Goal: Feedback & Contribution: Contribute content

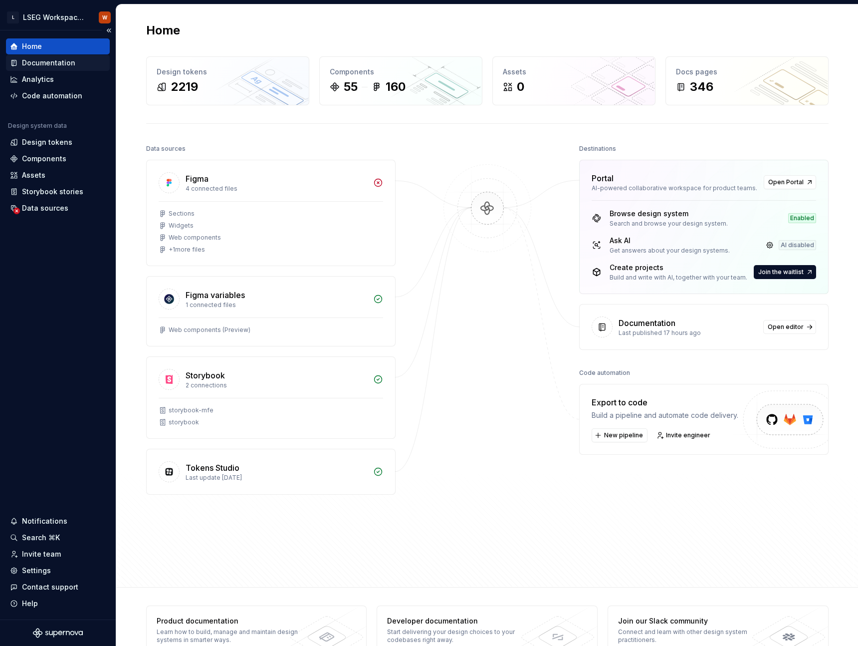
click at [35, 64] on div "Documentation" at bounding box center [48, 63] width 53 height 10
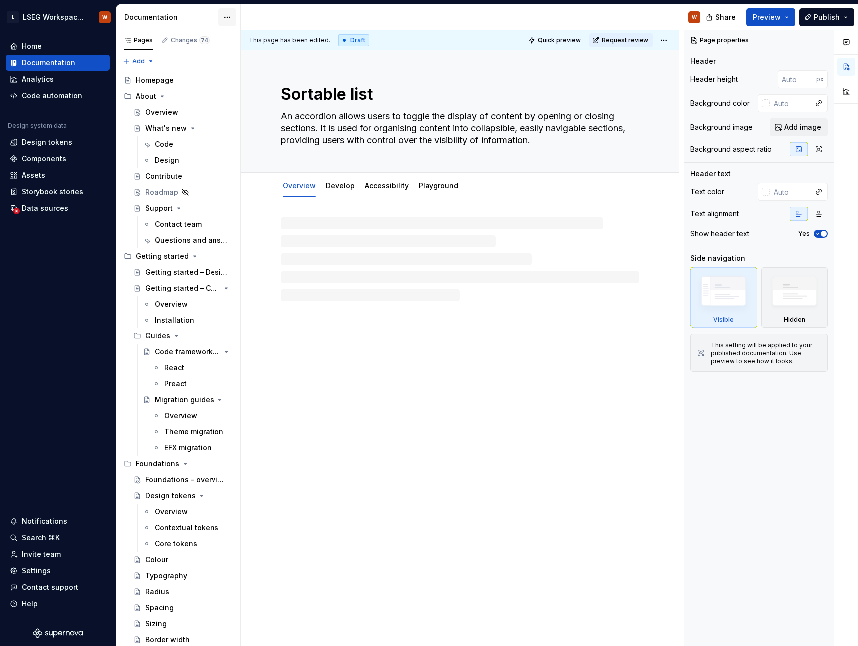
click at [221, 19] on html "L LSEG Workspace Design System W Home Documentation Analytics Code automation D…" at bounding box center [429, 323] width 858 height 646
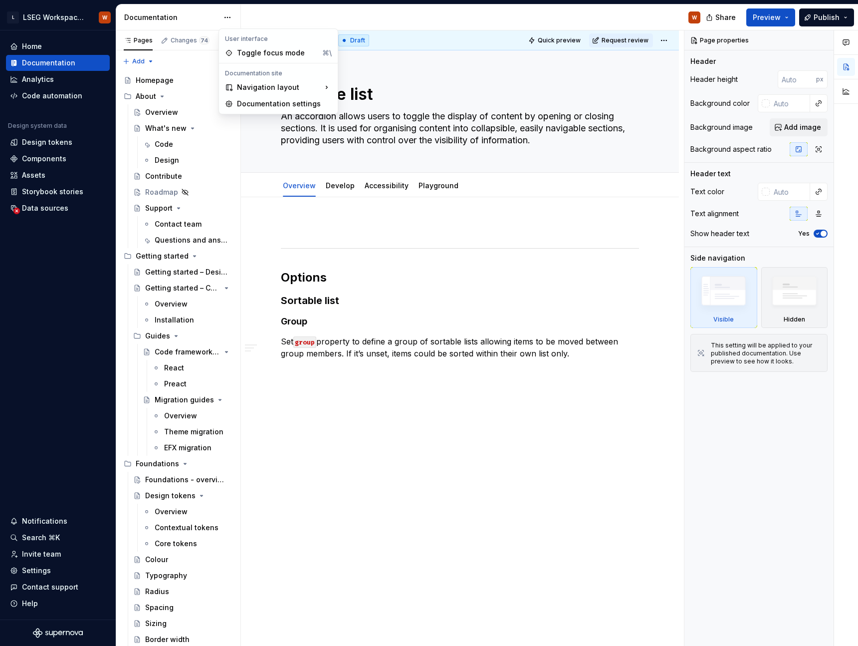
click at [204, 18] on html "L LSEG Workspace Design System W Home Documentation Analytics Code automation D…" at bounding box center [429, 323] width 858 height 646
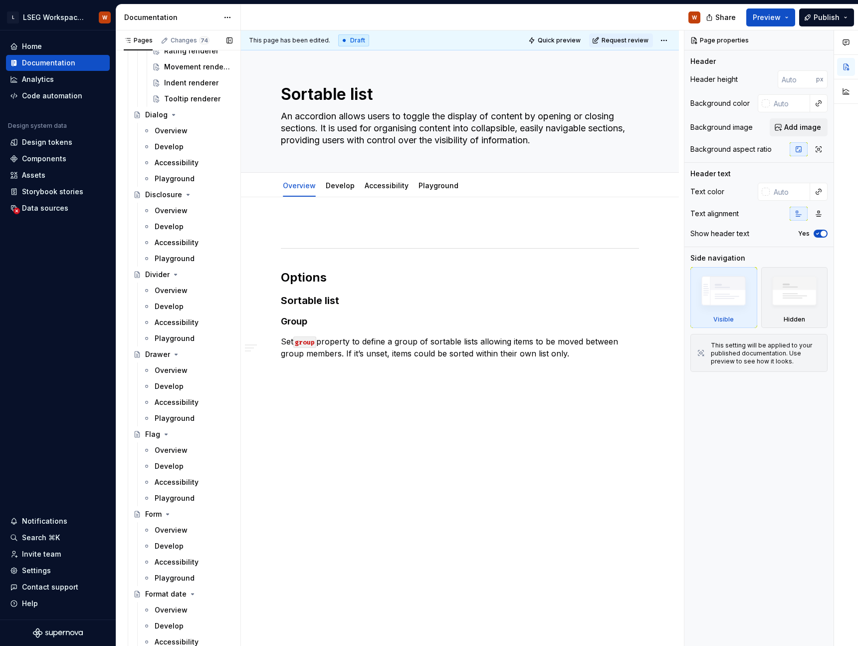
scroll to position [2503, 0]
click at [161, 374] on div "Overview" at bounding box center [171, 371] width 33 height 10
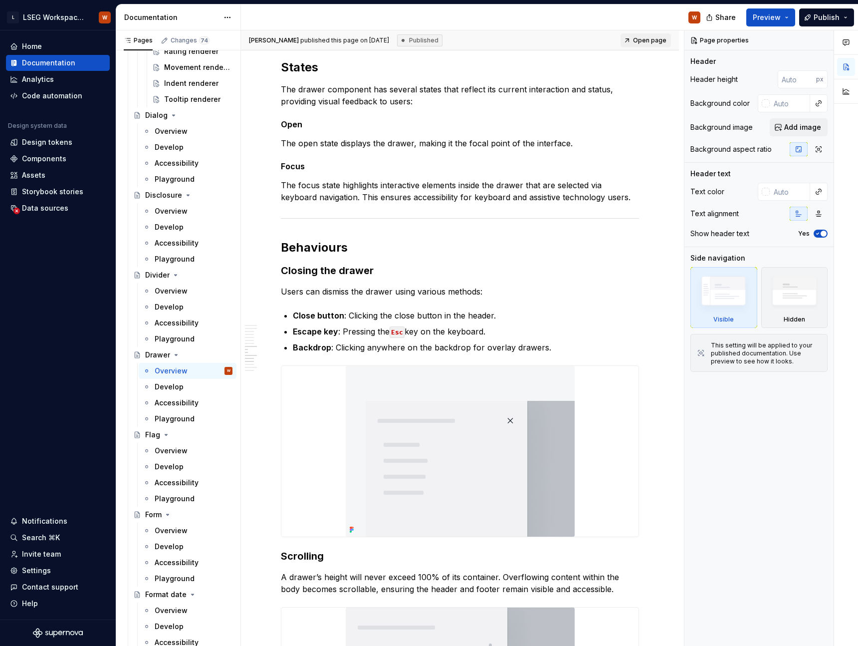
scroll to position [1762, 0]
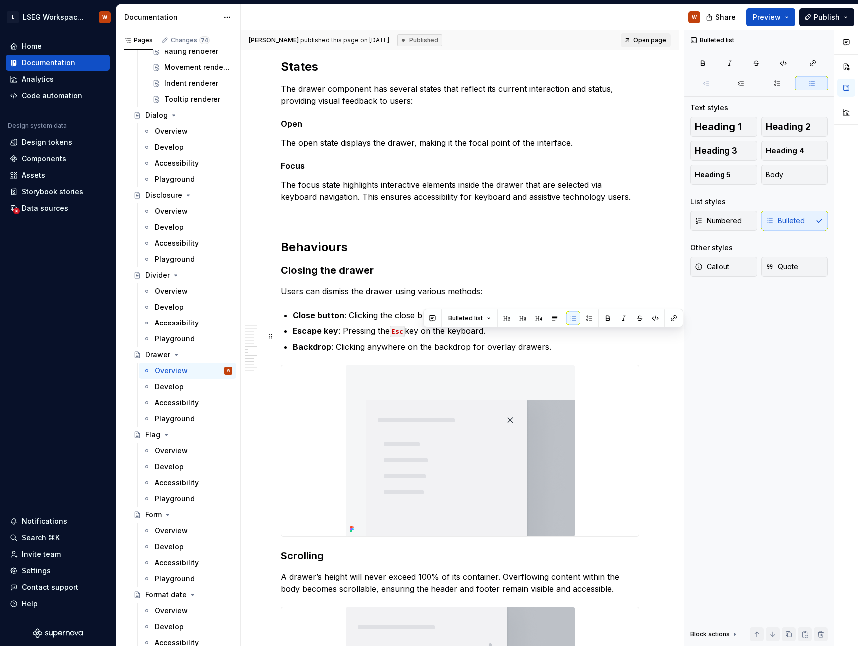
drag, startPoint x: 489, startPoint y: 336, endPoint x: 425, endPoint y: 335, distance: 63.9
click at [425, 335] on p "Escape key : Pressing the Esc key on the keyboard." at bounding box center [466, 331] width 346 height 12
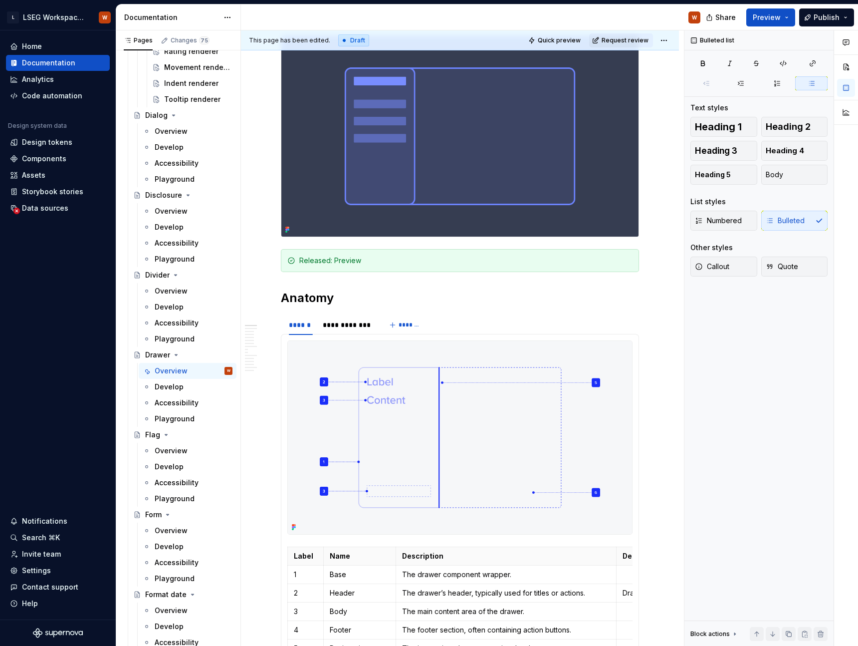
scroll to position [0, 0]
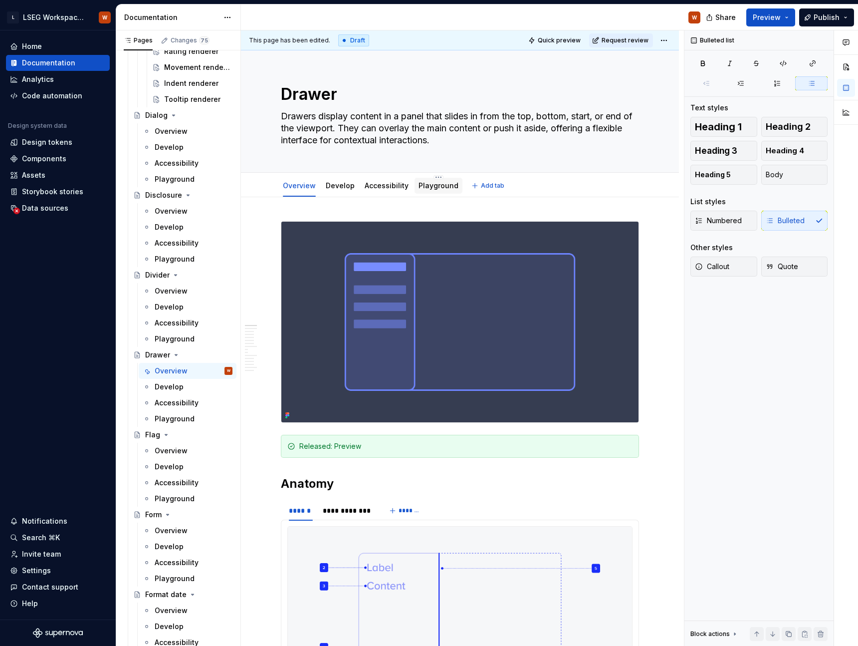
click at [426, 181] on link "Playground" at bounding box center [439, 185] width 40 height 8
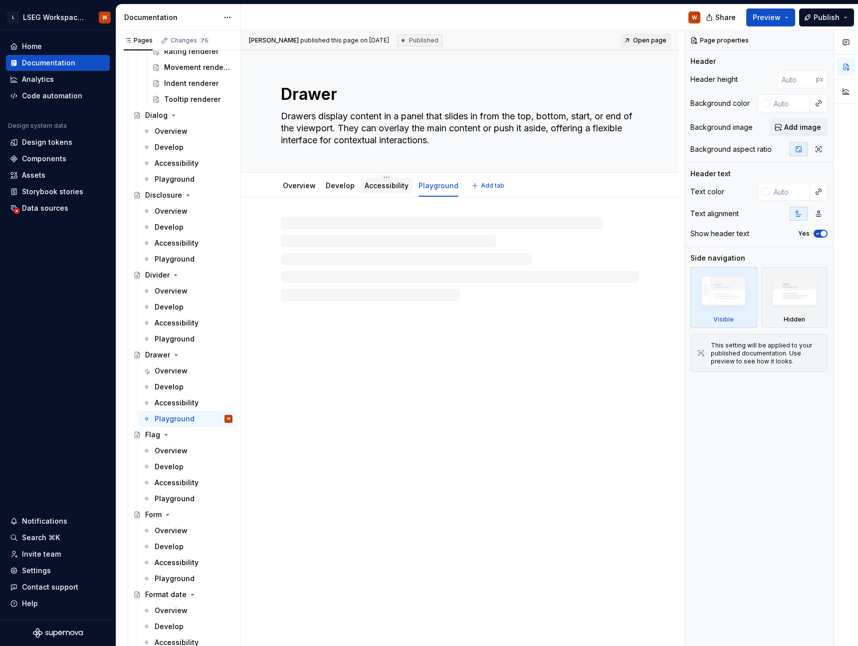
click at [381, 188] on link "Accessibility" at bounding box center [387, 185] width 44 height 8
click at [841, 19] on button "Publish" at bounding box center [826, 17] width 55 height 18
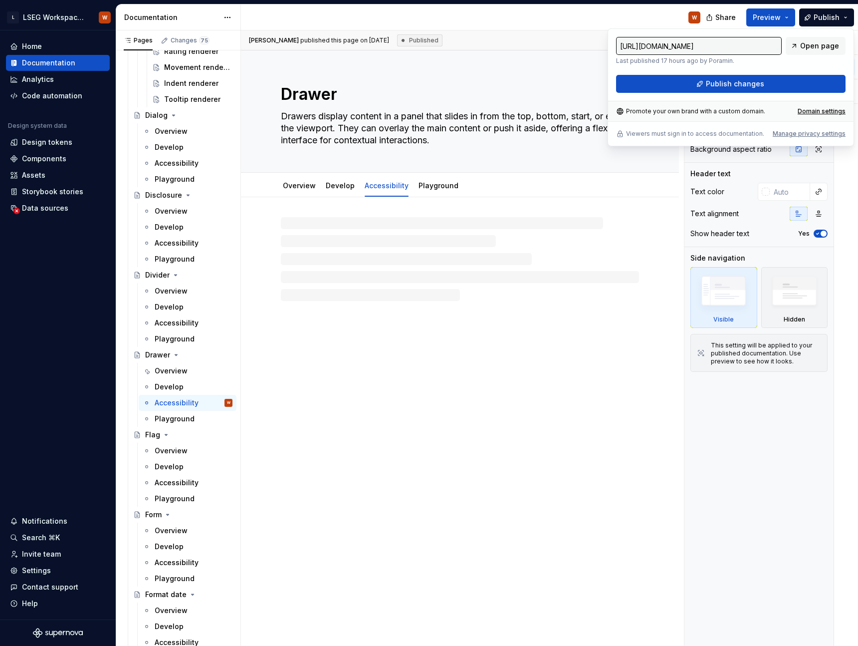
click at [604, 13] on div "W" at bounding box center [474, 17] width 467 height 26
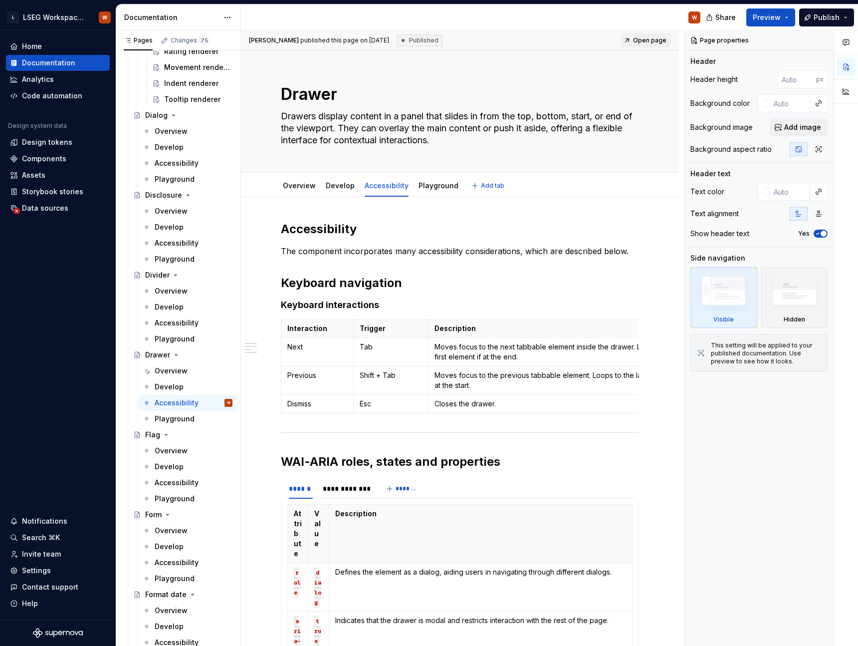
type textarea "*"
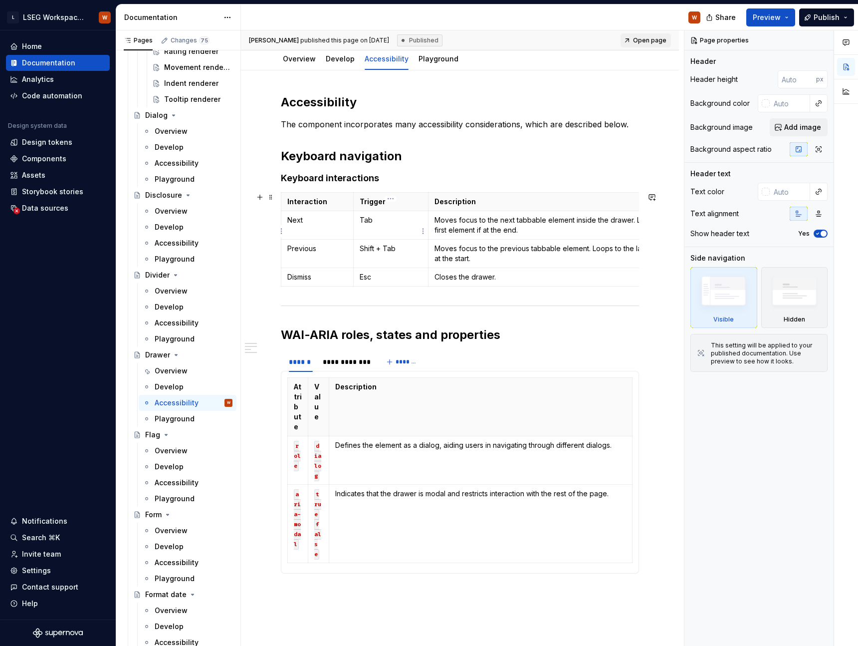
scroll to position [121, 0]
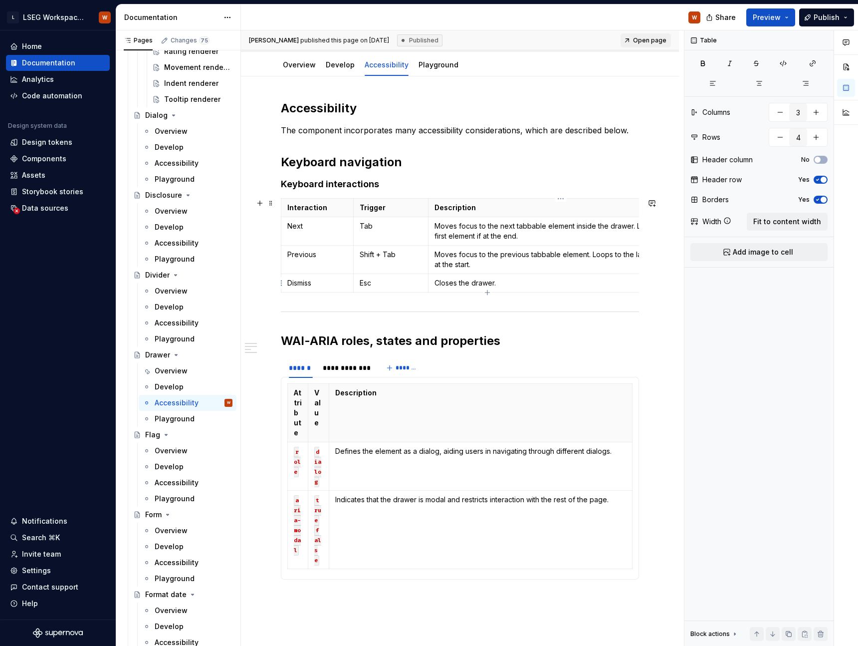
click at [561, 279] on p "Closes the drawer." at bounding box center [560, 283] width 253 height 10
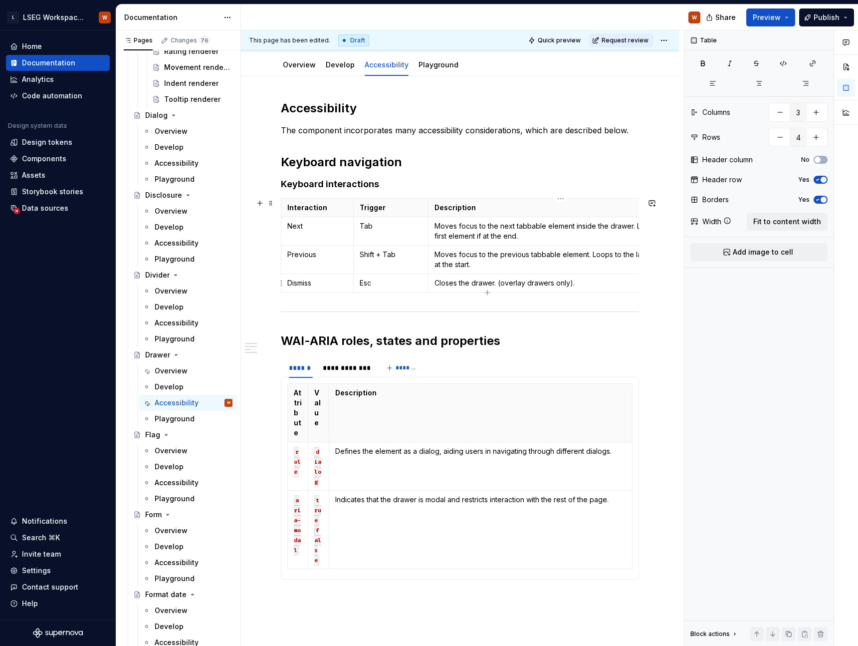
click at [499, 285] on p "Closes the drawer. (overlay drawers only)." at bounding box center [560, 283] width 253 height 10
type textarea "*"
click at [418, 446] on p "Defines the element as a dialog, aiding users in navigating through different d…" at bounding box center [480, 451] width 291 height 10
type input "3"
click at [453, 403] on th "Description" at bounding box center [480, 413] width 303 height 58
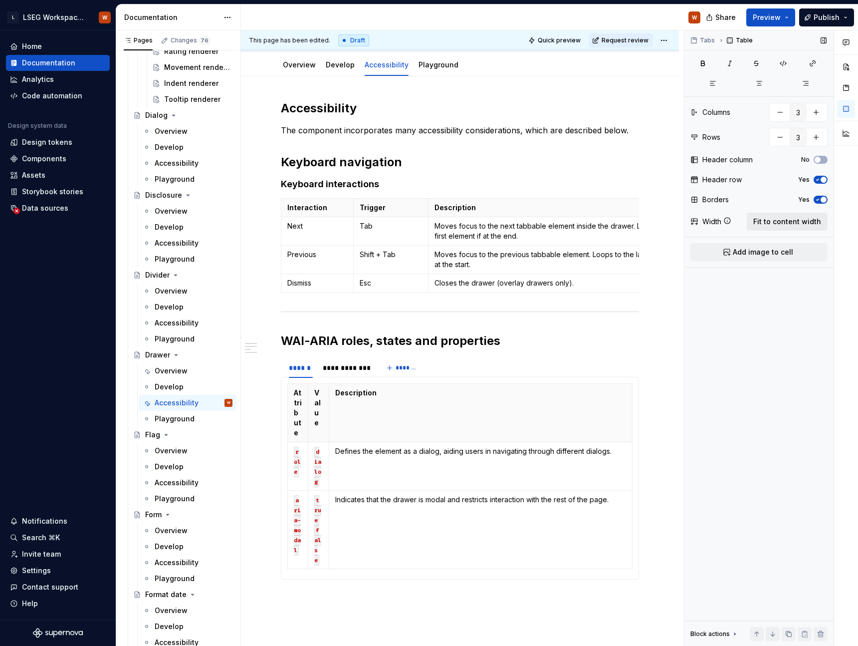
click at [791, 221] on span "Fit to content width" at bounding box center [787, 221] width 68 height 10
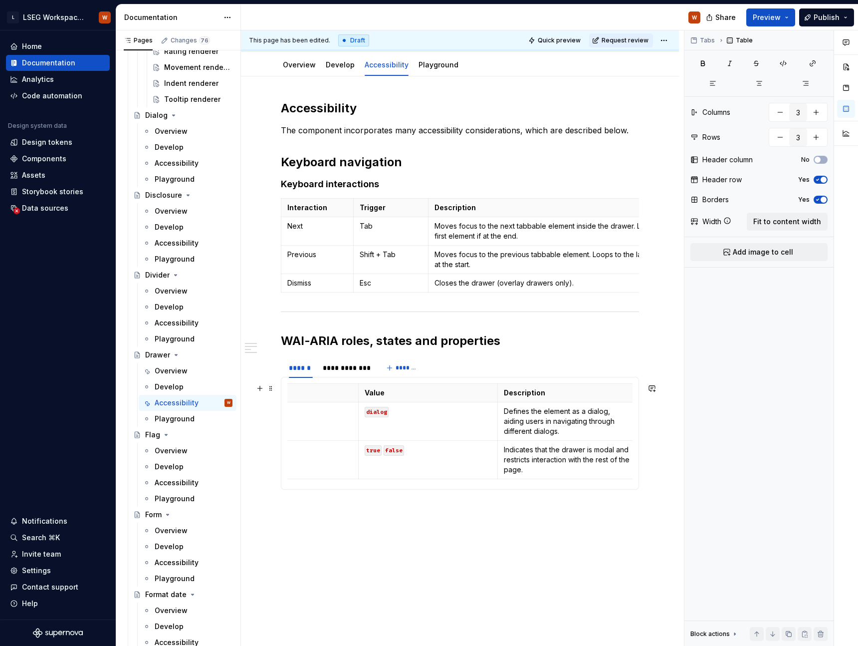
scroll to position [0, 0]
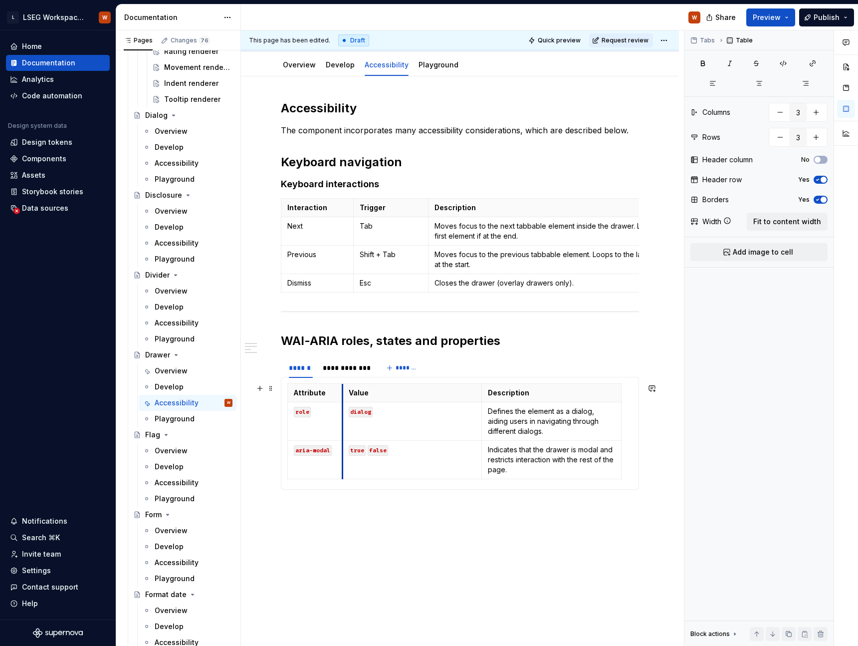
drag, startPoint x: 429, startPoint y: 414, endPoint x: 348, endPoint y: 415, distance: 80.3
click at [348, 415] on td "dialog" at bounding box center [412, 421] width 140 height 38
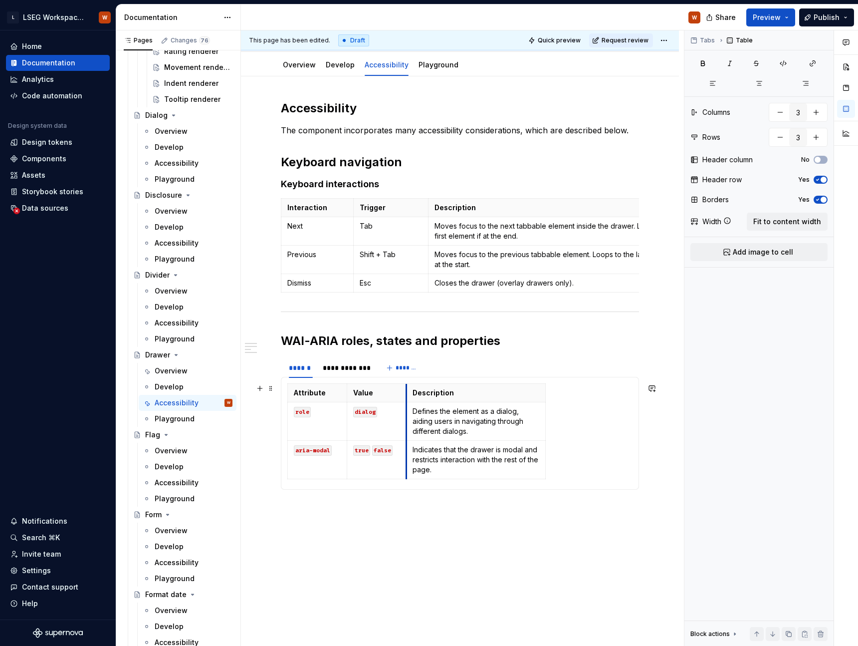
drag, startPoint x: 486, startPoint y: 416, endPoint x: 406, endPoint y: 416, distance: 80.3
click at [406, 416] on td "Defines the element as a dialog, aiding users in navigating through different d…" at bounding box center [475, 421] width 139 height 38
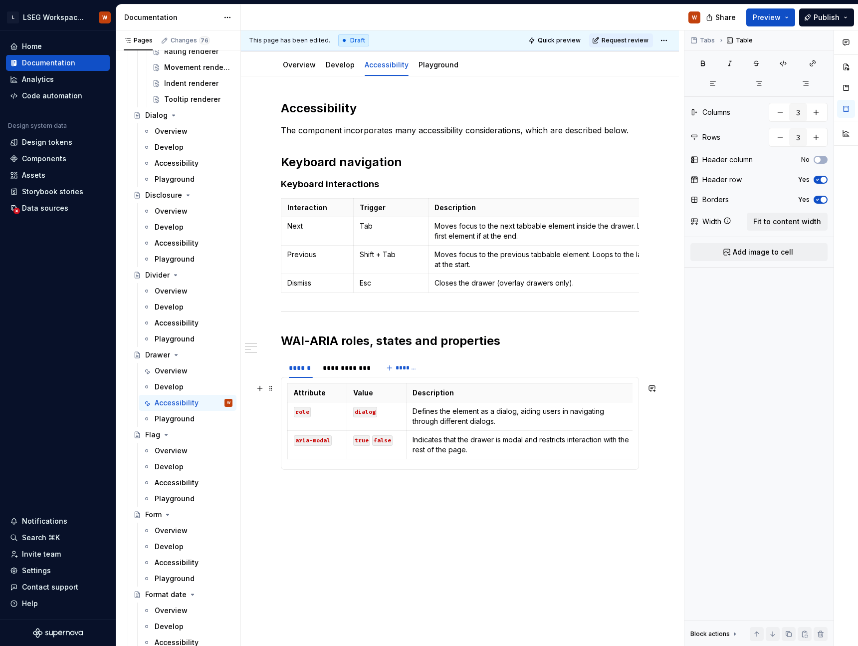
drag, startPoint x: 544, startPoint y: 414, endPoint x: 635, endPoint y: 413, distance: 90.8
click at [654, 342] on button "button" at bounding box center [652, 341] width 14 height 14
click at [634, 469] on section "**********" at bounding box center [460, 413] width 358 height 113
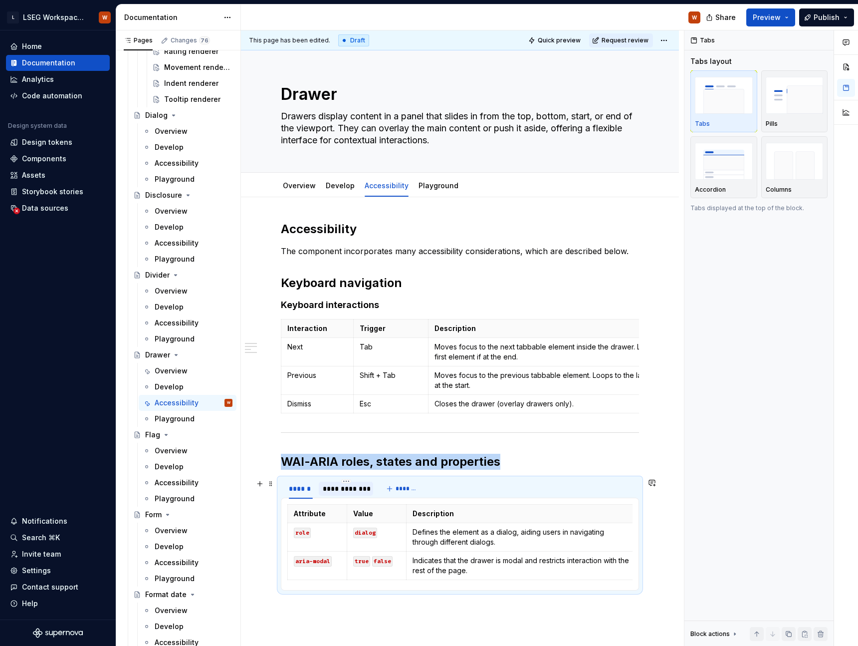
click at [349, 483] on div "**********" at bounding box center [346, 488] width 46 height 10
click at [306, 486] on div "******" at bounding box center [301, 488] width 24 height 10
click at [780, 19] on span "Preview" at bounding box center [767, 17] width 28 height 10
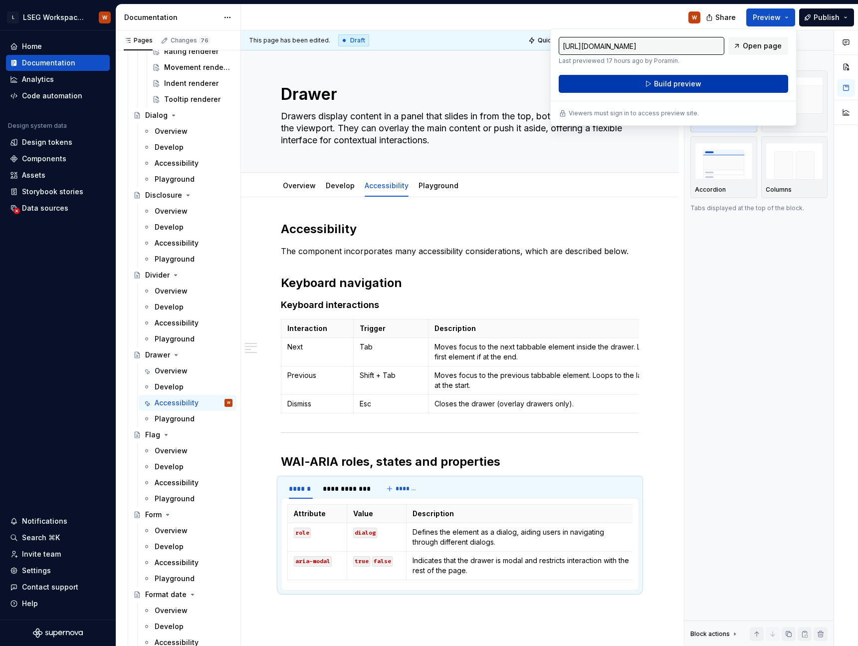
click at [729, 86] on button "Build preview" at bounding box center [673, 84] width 229 height 18
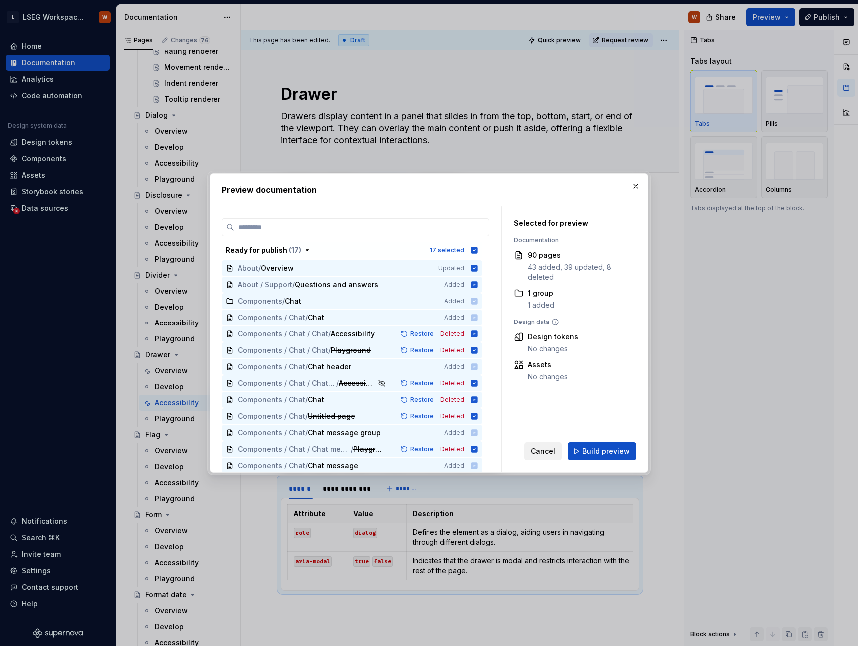
click at [552, 446] on span "Cancel" at bounding box center [543, 451] width 24 height 10
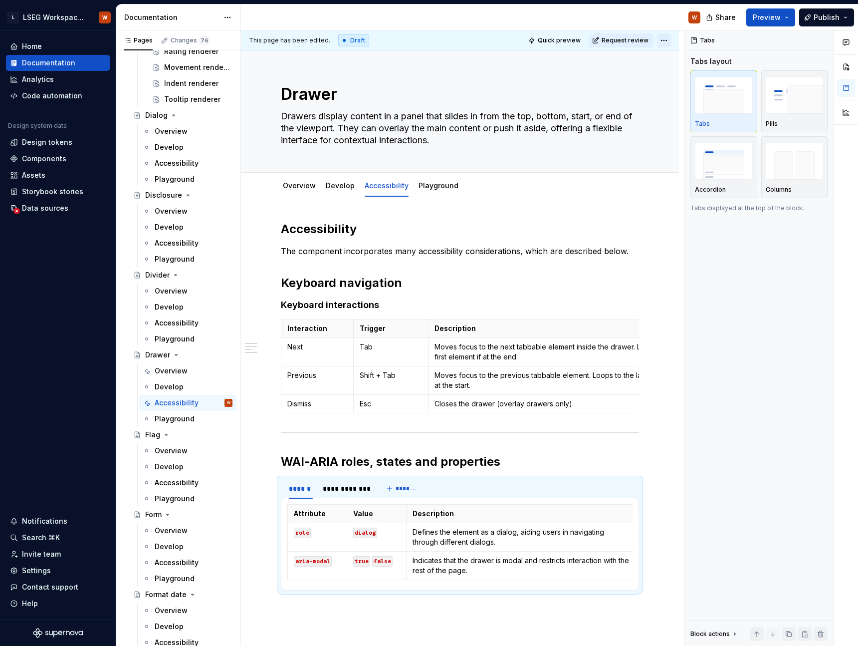
click at [671, 41] on html "L LSEG Workspace Design System W Home Documentation Analytics Code automation D…" at bounding box center [429, 323] width 858 height 646
click at [695, 77] on div "Open preview" at bounding box center [712, 76] width 65 height 10
click at [355, 481] on div "**********" at bounding box center [346, 488] width 54 height 14
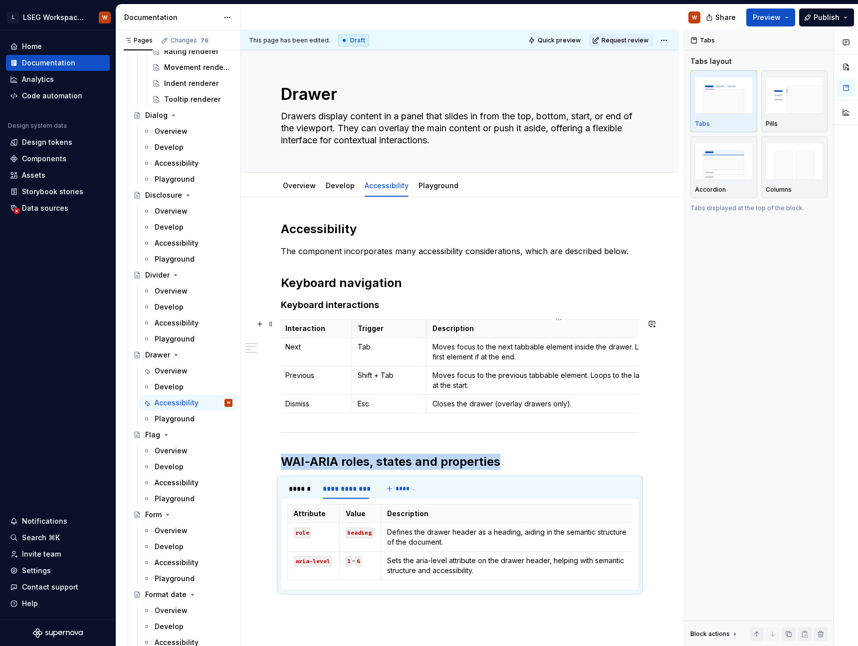
click at [535, 383] on p "Moves focus to the previous tabbable element. Loops to the last element if at t…" at bounding box center [558, 380] width 253 height 20
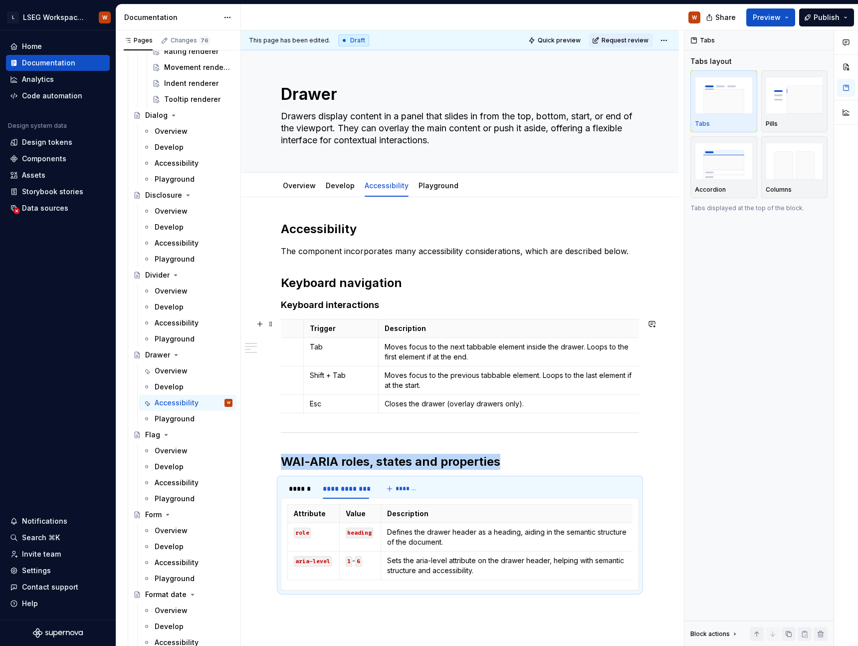
scroll to position [0, 0]
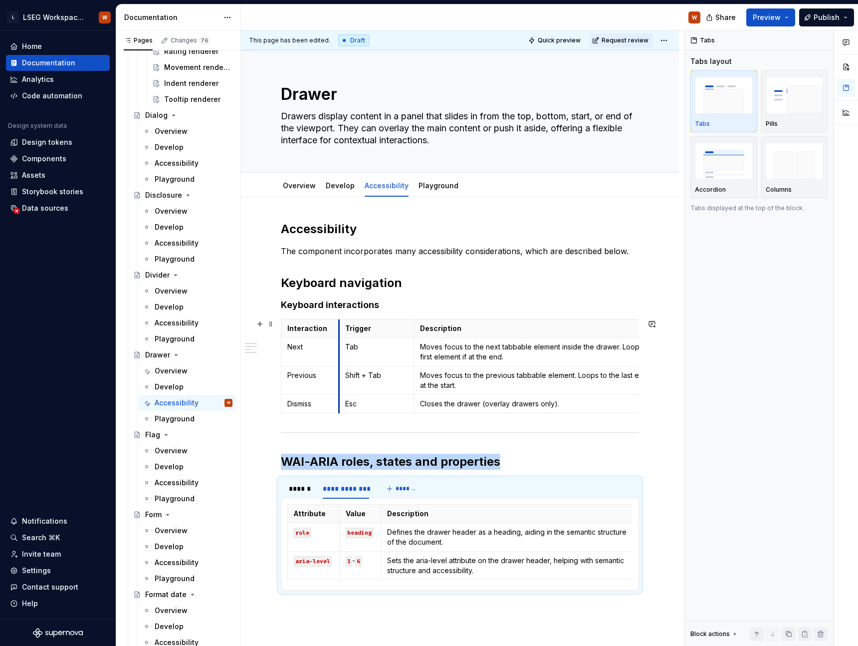
drag, startPoint x: 355, startPoint y: 365, endPoint x: 340, endPoint y: 364, distance: 15.0
click at [340, 364] on td "Tab" at bounding box center [376, 352] width 75 height 28
drag, startPoint x: 413, startPoint y: 361, endPoint x: 389, endPoint y: 361, distance: 23.9
click at [390, 361] on td "Moves focus to the next tabbable element inside the drawer. Loops to the first …" at bounding box center [522, 352] width 265 height 28
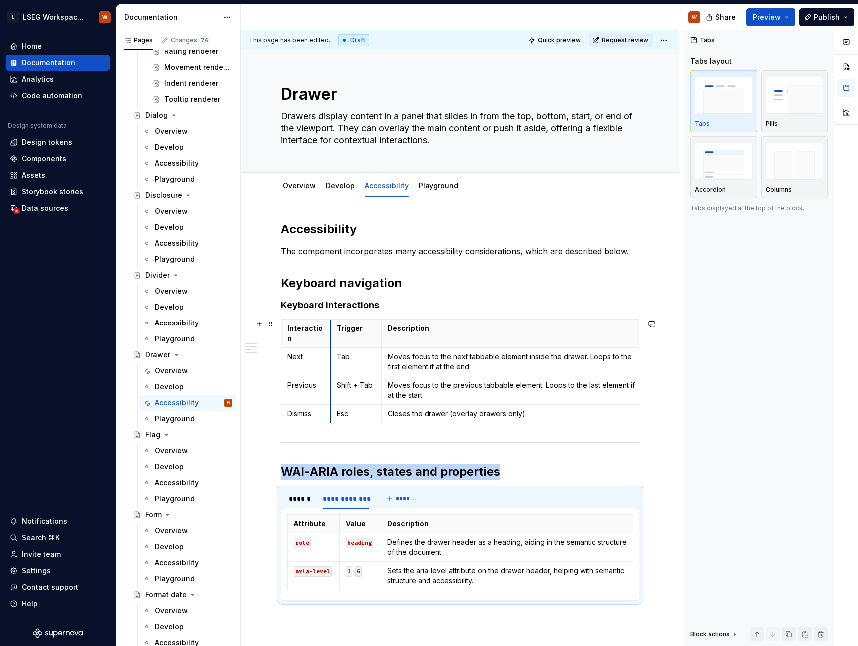
drag, startPoint x: 339, startPoint y: 359, endPoint x: 331, endPoint y: 358, distance: 8.0
click at [331, 358] on td "Tab" at bounding box center [355, 362] width 51 height 28
drag, startPoint x: 643, startPoint y: 359, endPoint x: 636, endPoint y: 359, distance: 7.0
click at [612, 283] on h2 "Keyboard navigation" at bounding box center [460, 283] width 358 height 16
click at [666, 41] on html "L LSEG Workspace Design System W Home Documentation Analytics Code automation D…" at bounding box center [429, 323] width 858 height 646
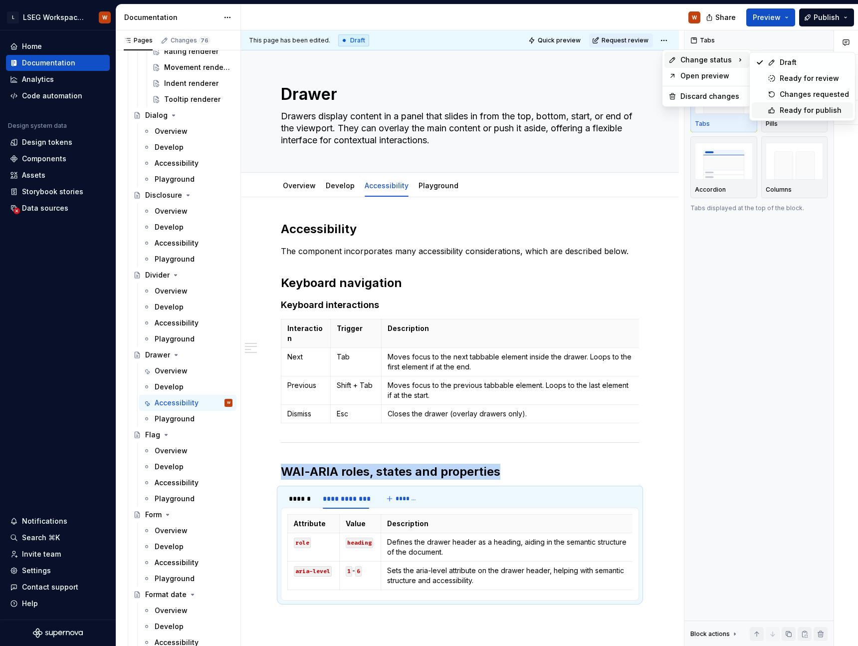
click at [816, 111] on div "Ready for publish" at bounding box center [814, 110] width 69 height 10
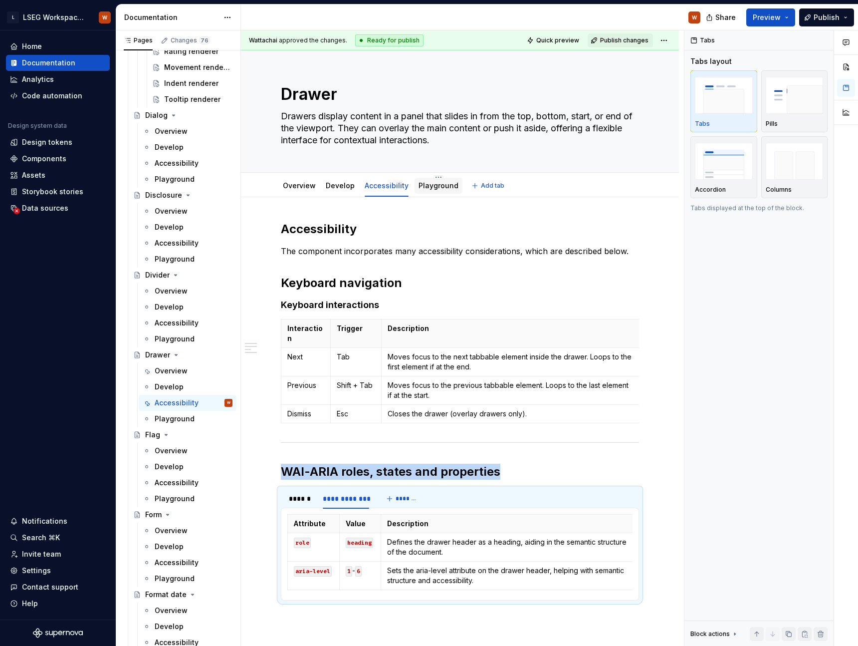
click at [426, 188] on link "Playground" at bounding box center [439, 185] width 40 height 8
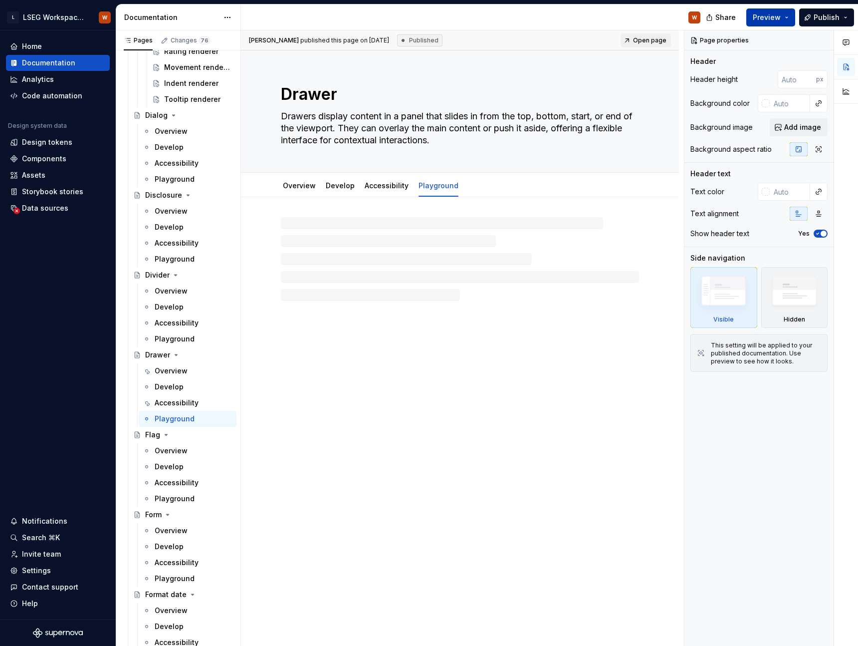
click at [777, 14] on span "Preview" at bounding box center [767, 17] width 28 height 10
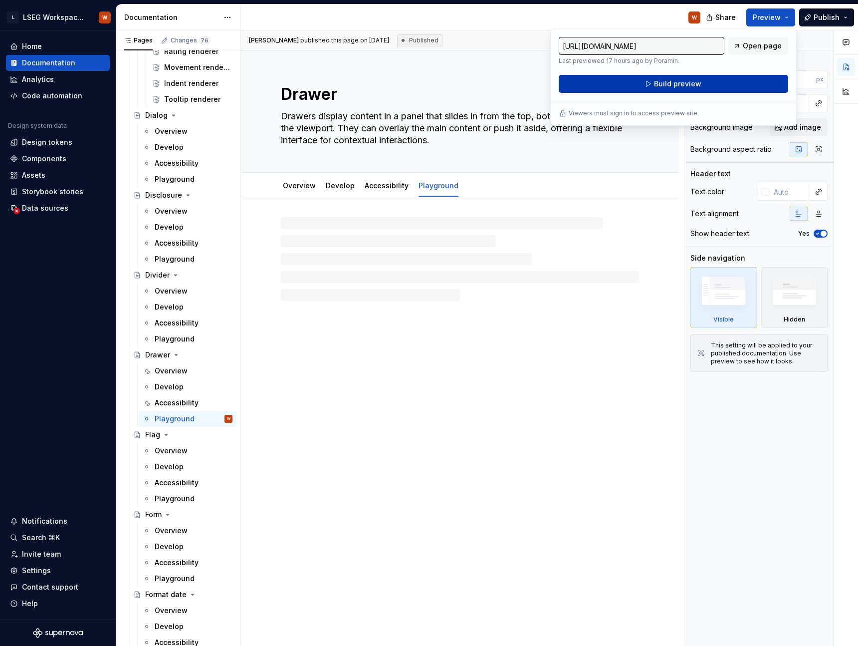
click at [723, 80] on button "Build preview" at bounding box center [673, 84] width 229 height 18
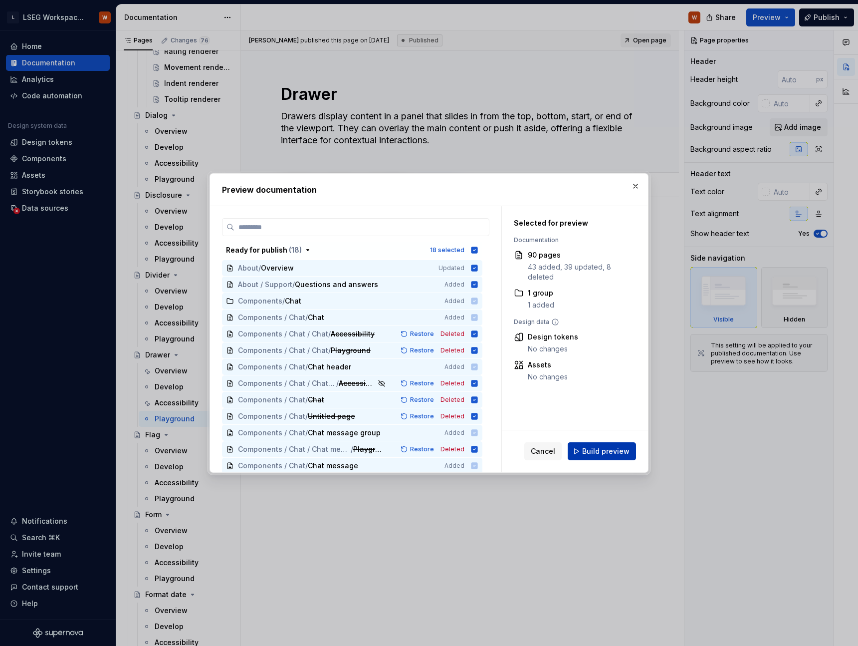
click at [599, 454] on span "Build preview" at bounding box center [605, 451] width 47 height 10
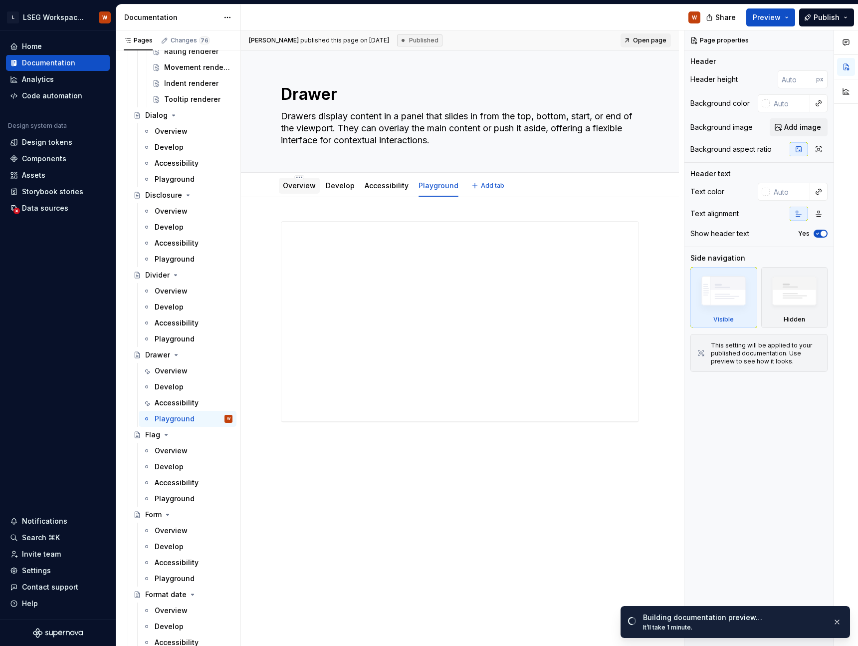
click at [292, 189] on link "Overview" at bounding box center [299, 185] width 33 height 8
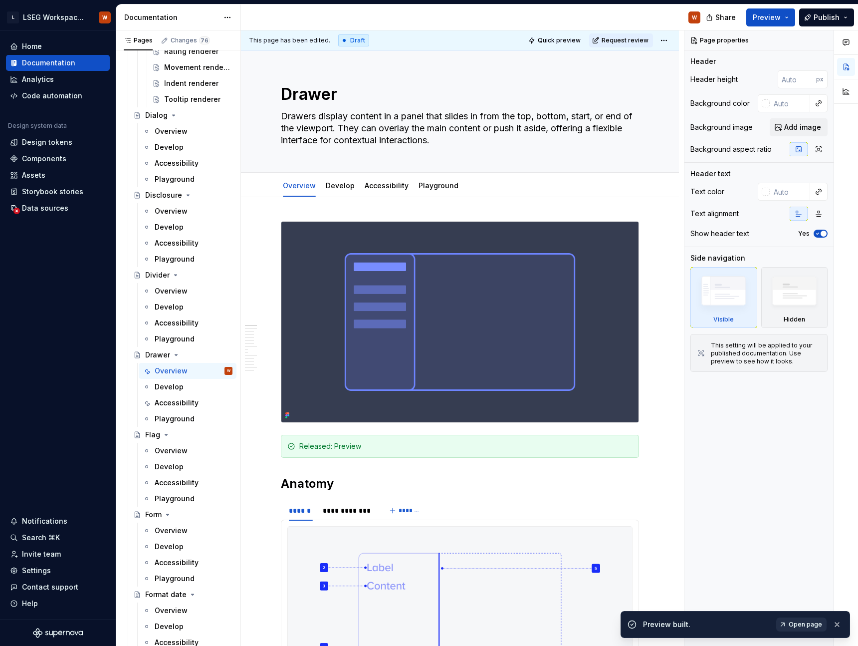
click at [792, 622] on span "Open page" at bounding box center [805, 624] width 33 height 8
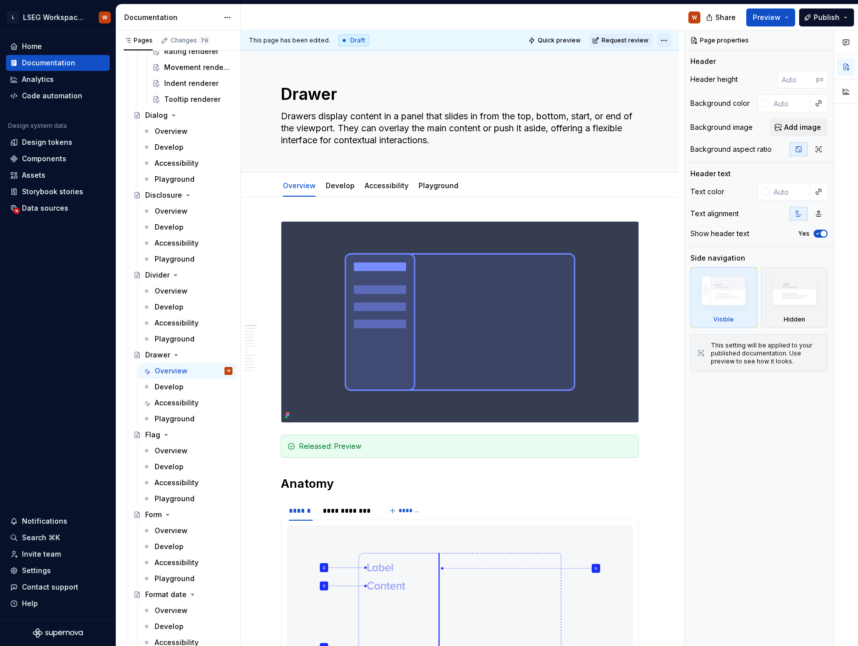
click at [668, 44] on html "L LSEG Workspace Design System W Home Documentation Analytics Code automation D…" at bounding box center [429, 323] width 858 height 646
click at [817, 16] on html "L LSEG Workspace Design System W Home Documentation Analytics Code automation D…" at bounding box center [429, 323] width 858 height 646
click at [836, 21] on span "Publish" at bounding box center [827, 17] width 26 height 10
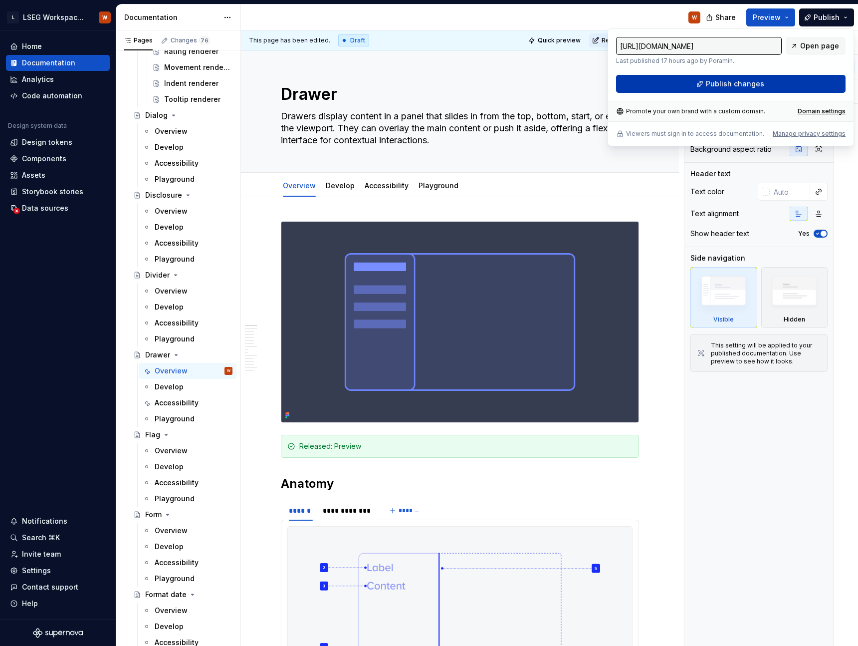
type textarea "*"
click at [766, 85] on button "Publish changes" at bounding box center [730, 84] width 229 height 18
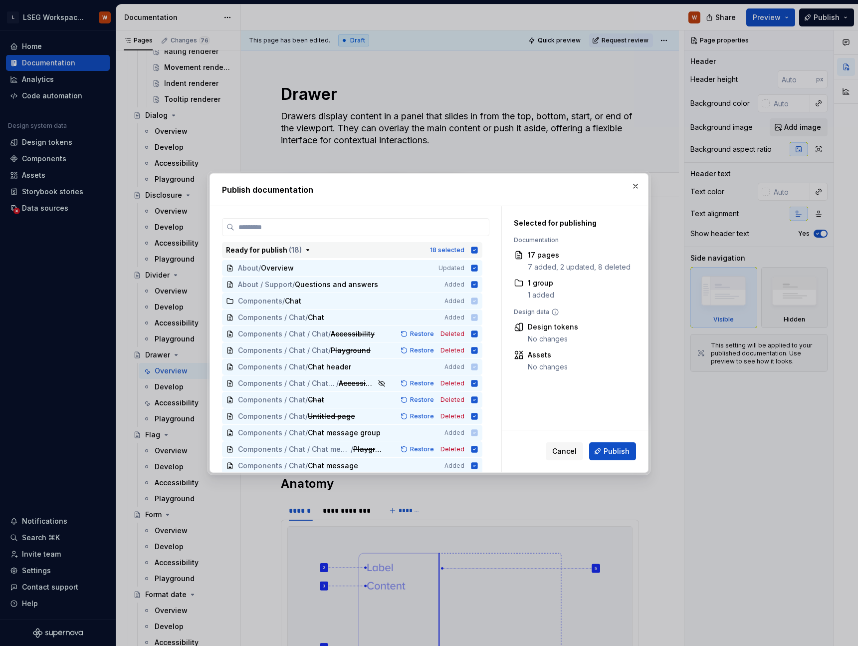
click at [474, 251] on div "18 selected" at bounding box center [454, 250] width 48 height 10
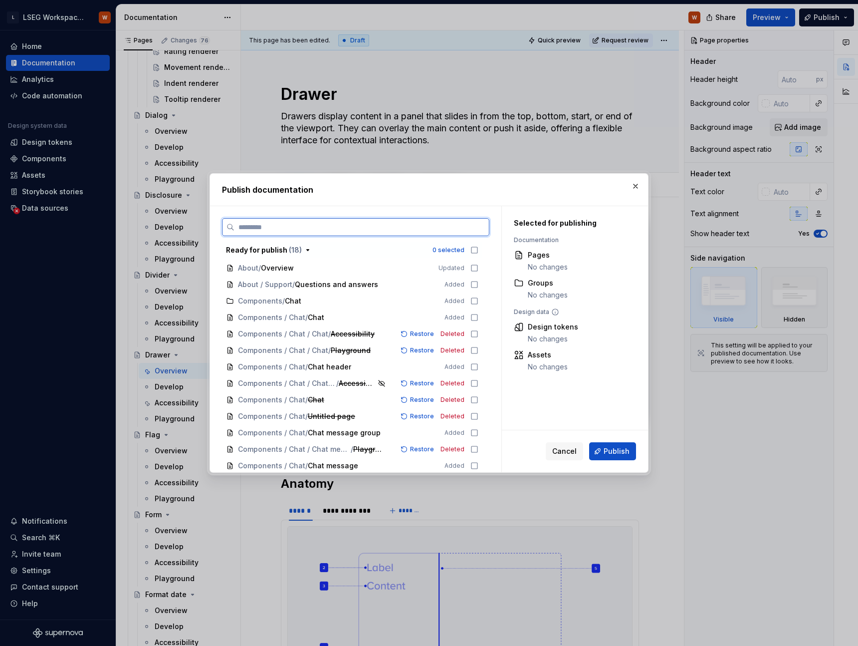
click at [353, 223] on input "search" at bounding box center [361, 227] width 254 height 10
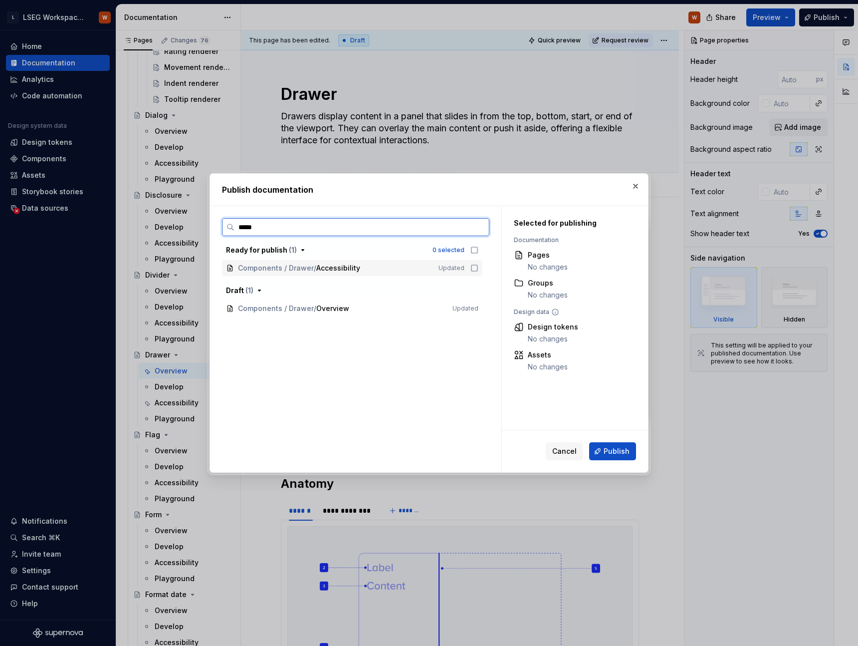
type input "******"
click at [633, 189] on button "button" at bounding box center [636, 186] width 14 height 14
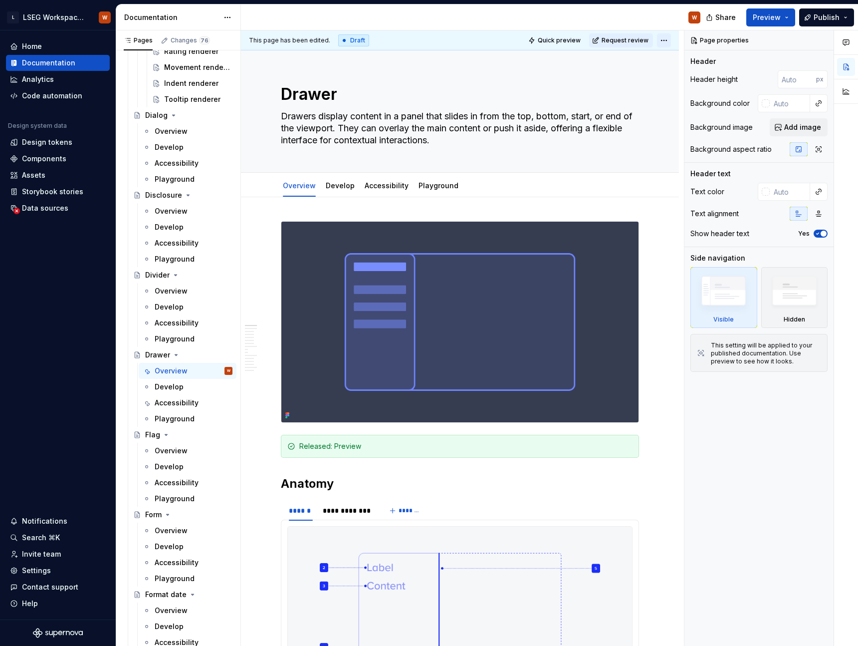
click at [668, 40] on html "L LSEG Workspace Design System W Home Documentation Analytics Code automation D…" at bounding box center [429, 323] width 858 height 646
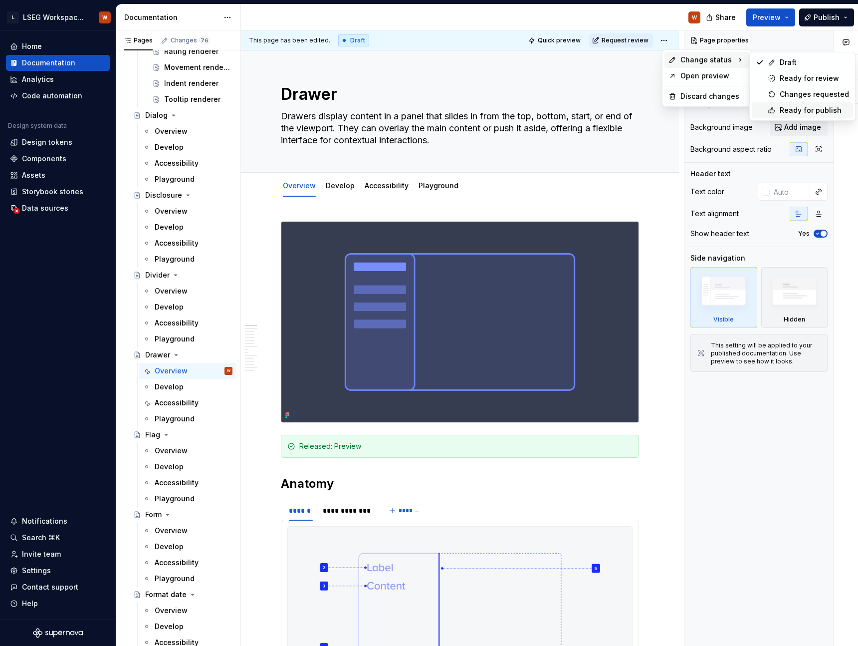
click at [776, 106] on div "Ready for publish" at bounding box center [802, 110] width 101 height 16
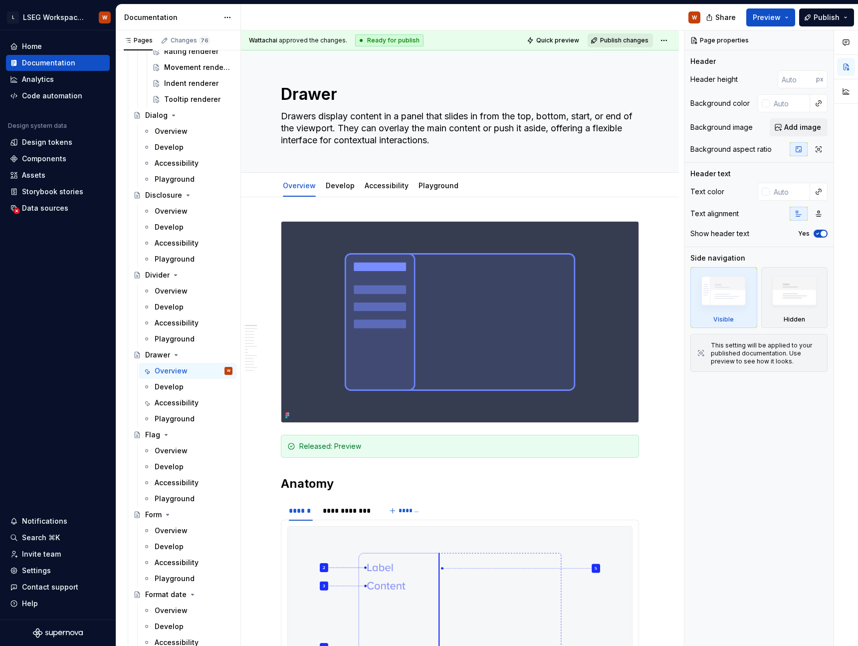
type textarea "*"
click at [636, 44] on button "Publish changes" at bounding box center [620, 40] width 65 height 14
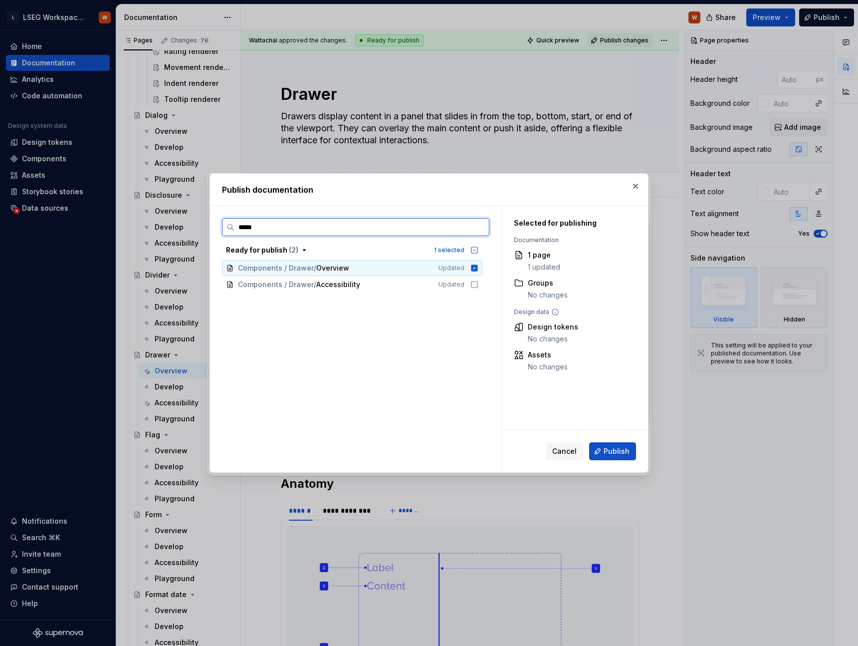
type input "******"
click at [478, 284] on icon at bounding box center [474, 284] width 8 height 8
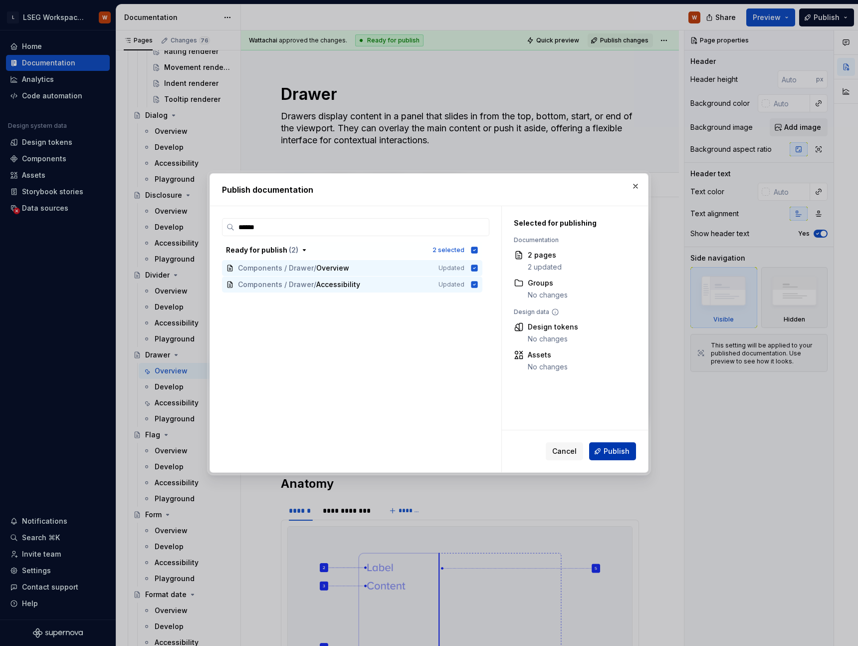
click at [616, 452] on span "Publish" at bounding box center [617, 451] width 26 height 10
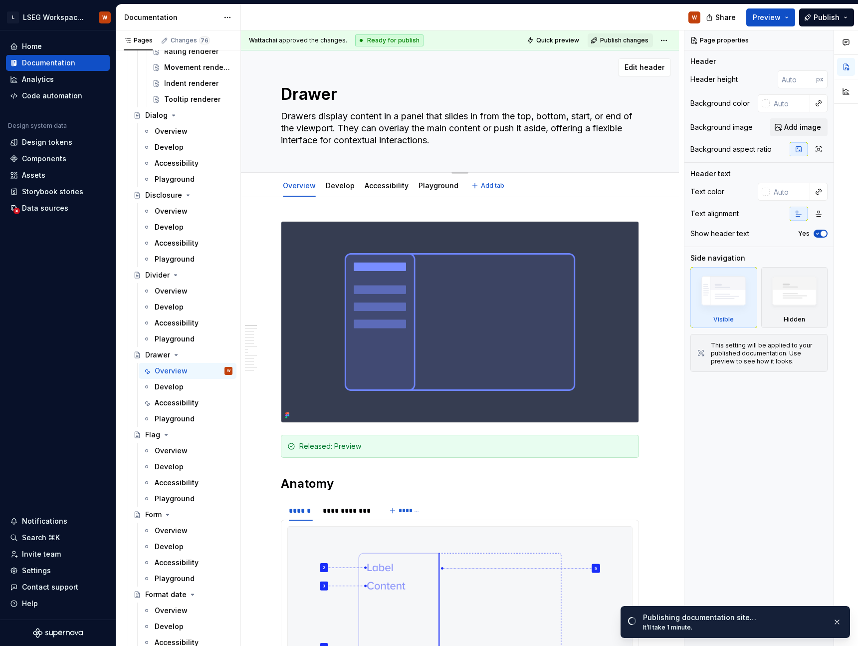
click at [637, 108] on textarea "Drawers display content in a panel that slides in from the top, bottom, start, …" at bounding box center [458, 128] width 358 height 40
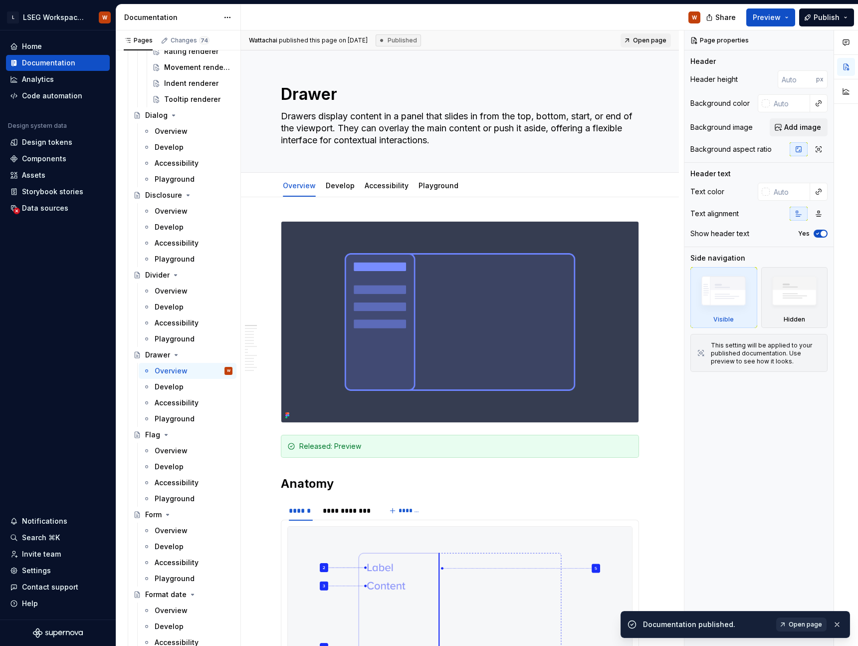
click at [813, 622] on span "Open page" at bounding box center [805, 624] width 33 height 8
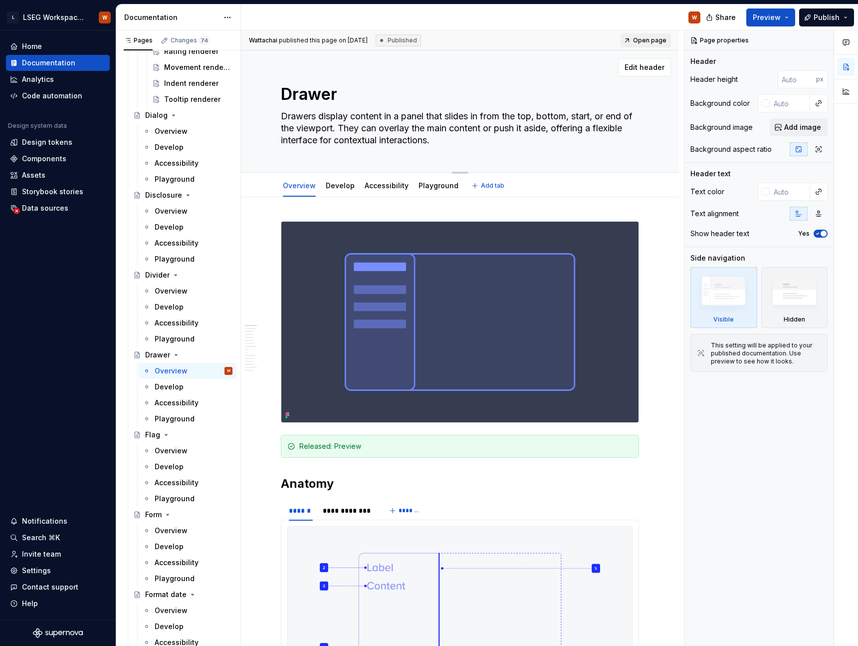
type textarea "*"
